Goal: Task Accomplishment & Management: Use online tool/utility

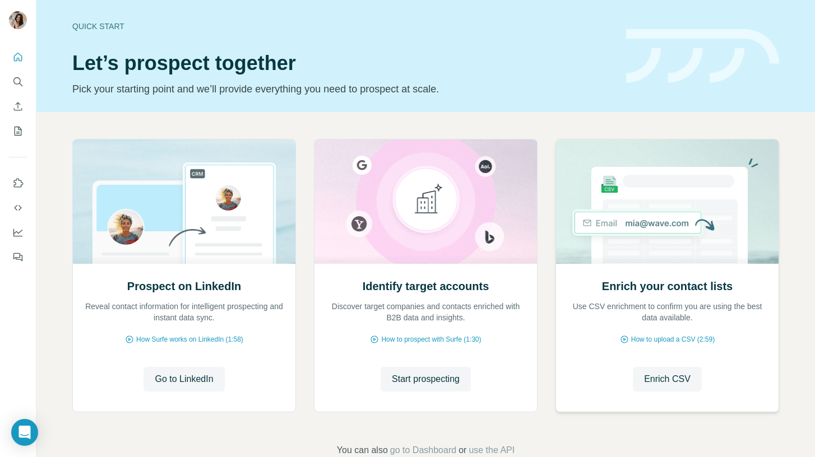
click at [731, 207] on img at bounding box center [667, 202] width 224 height 124
click at [683, 380] on span "Enrich CSV" at bounding box center [667, 379] width 47 height 13
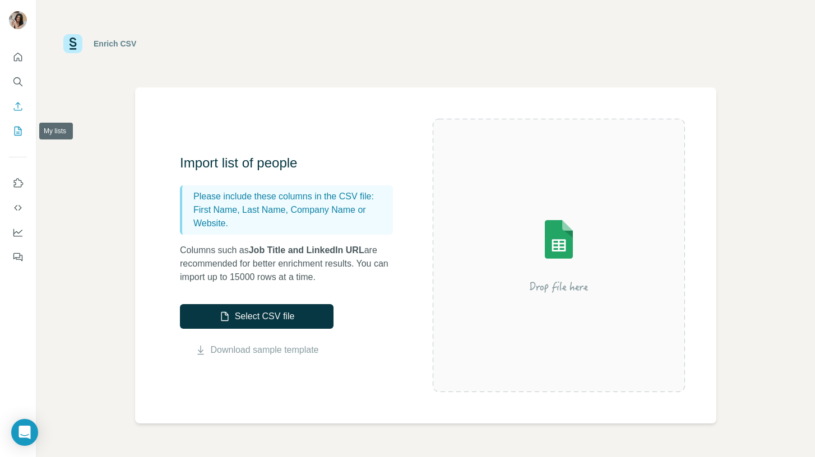
click at [15, 127] on icon "My lists" at bounding box center [17, 131] width 11 height 11
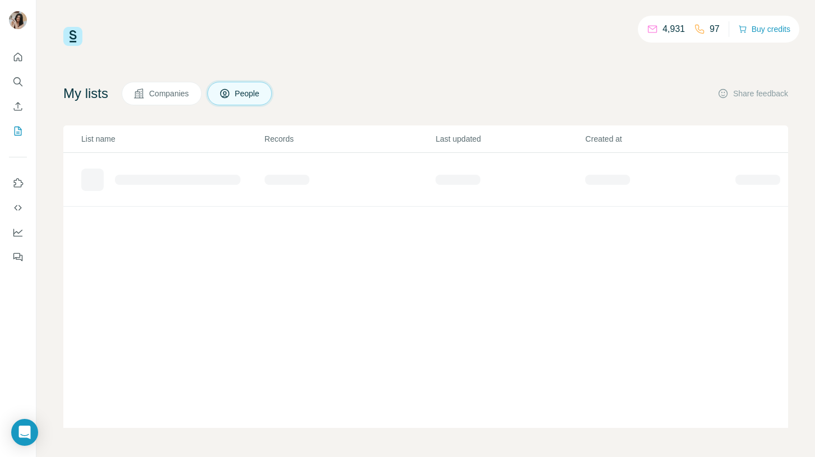
click at [444, 78] on div "4,931 97 Buy credits My lists Companies People Share feedback List name Records…" at bounding box center [425, 227] width 725 height 401
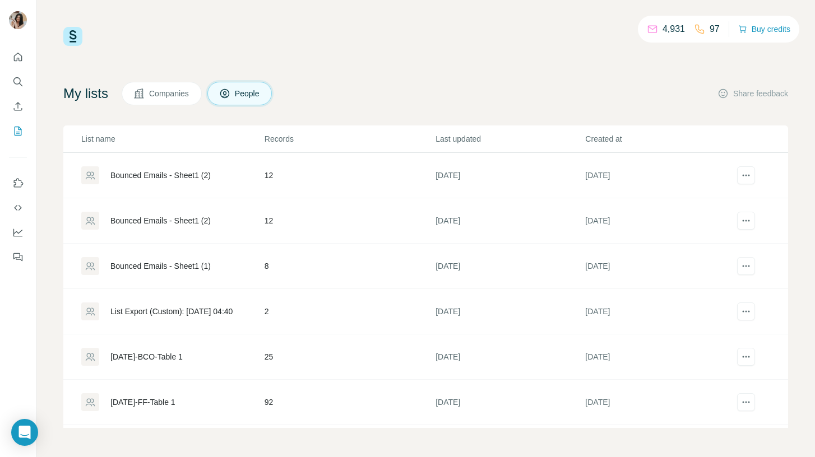
click at [188, 170] on div "Bounced Emails - Sheet1 (2)" at bounding box center [160, 175] width 100 height 11
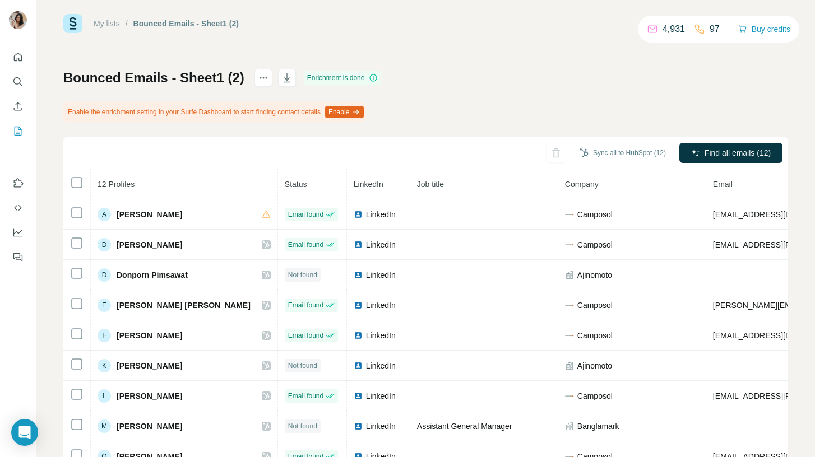
scroll to position [8, 0]
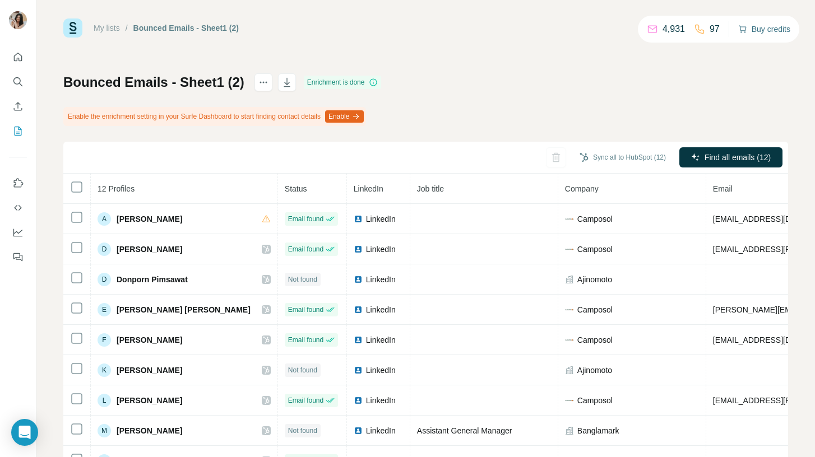
click at [750, 32] on button "Buy credits" at bounding box center [764, 29] width 52 height 16
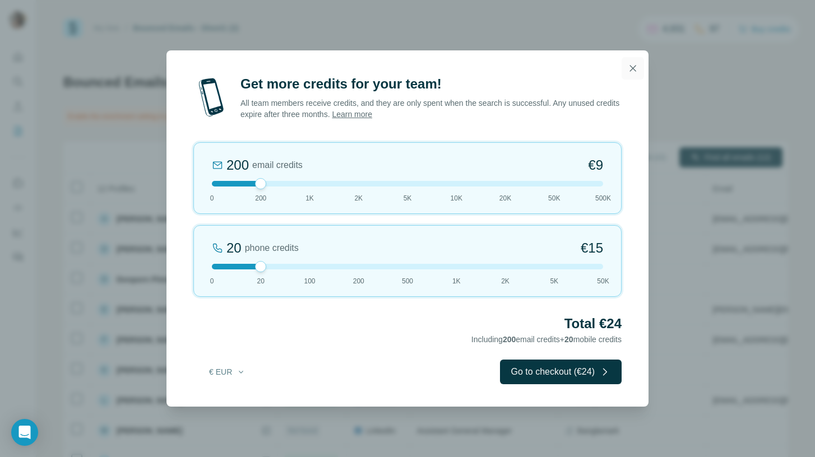
click at [628, 72] on icon "button" at bounding box center [632, 68] width 11 height 11
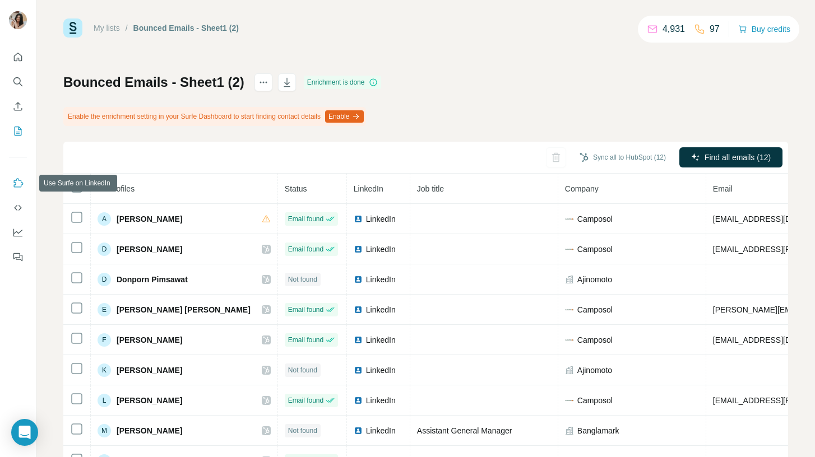
click at [21, 178] on icon "Use Surfe on LinkedIn" at bounding box center [17, 183] width 11 height 11
click at [16, 115] on button "Enrich CSV" at bounding box center [18, 106] width 18 height 20
